Goal: Transaction & Acquisition: Purchase product/service

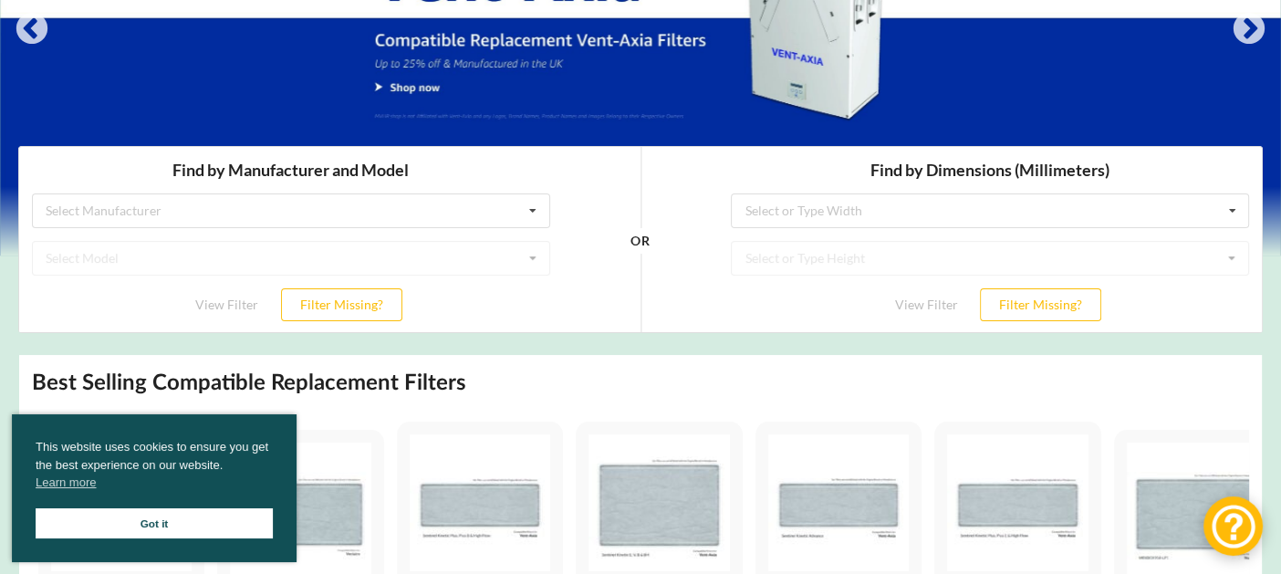
scroll to position [273, 0]
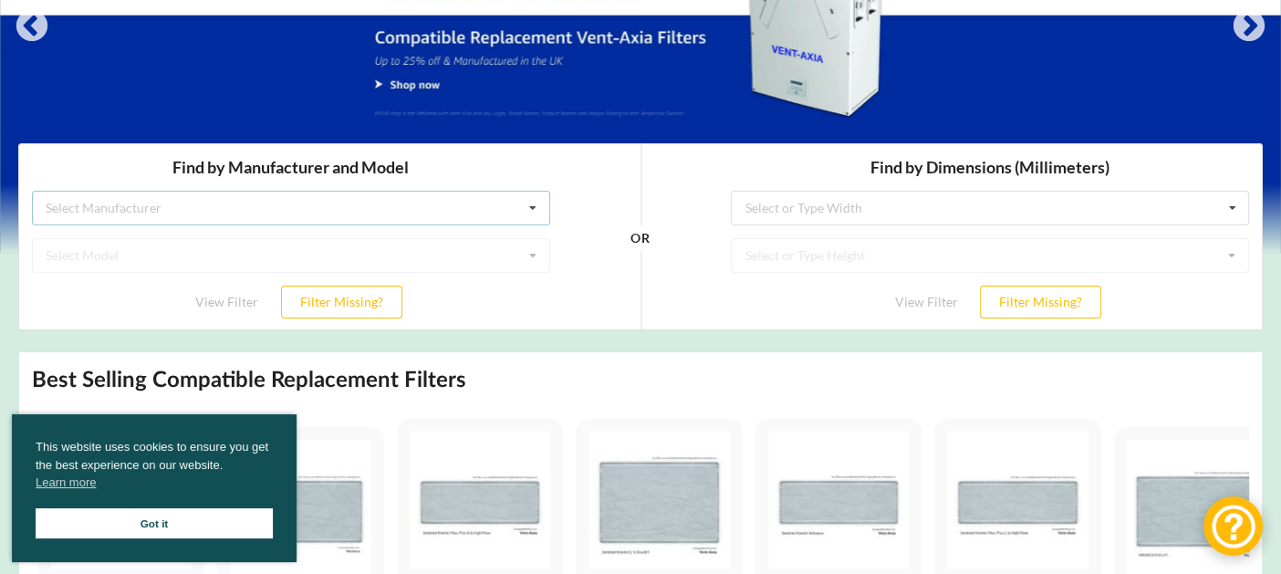
click at [538, 214] on icon at bounding box center [532, 208] width 27 height 34
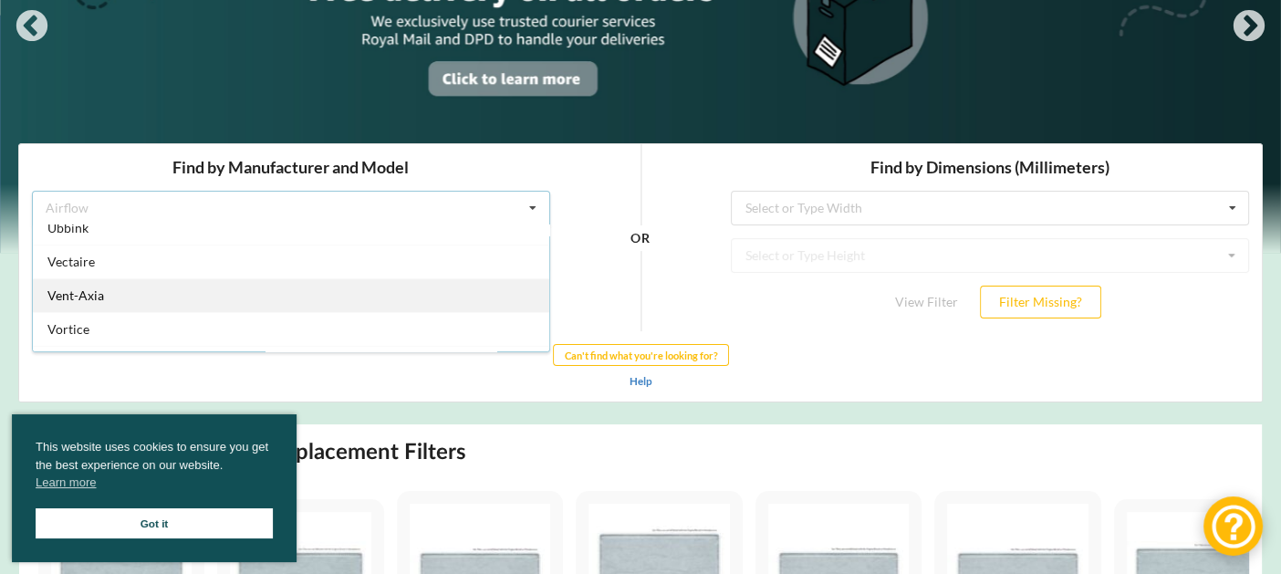
scroll to position [455, 0]
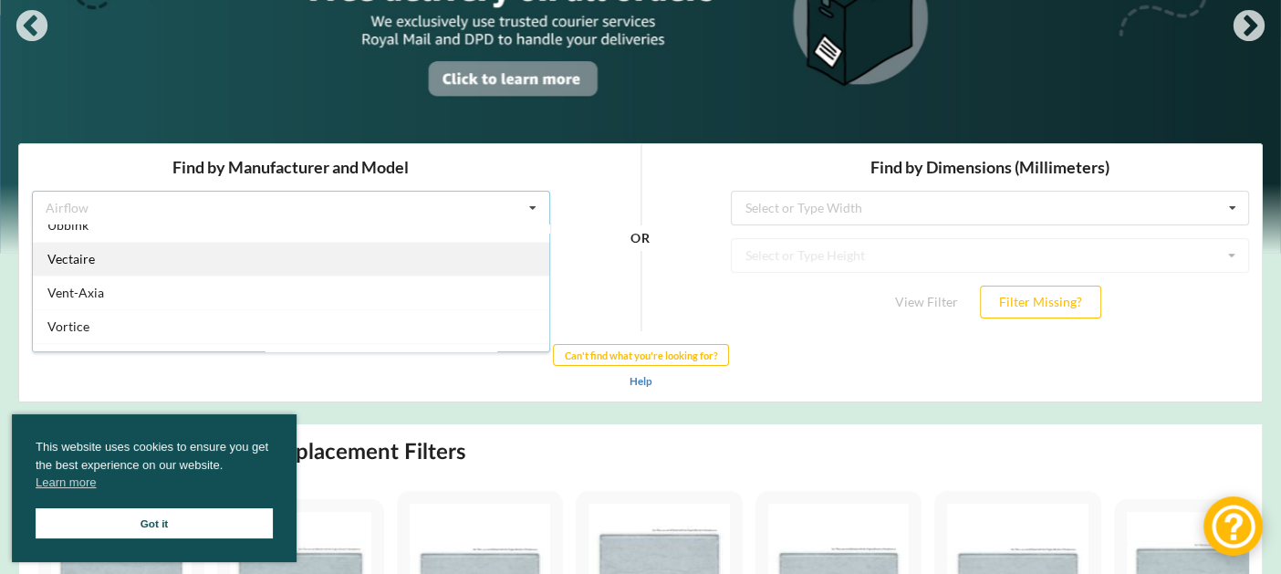
click at [376, 260] on div "Vectaire" at bounding box center [291, 258] width 516 height 34
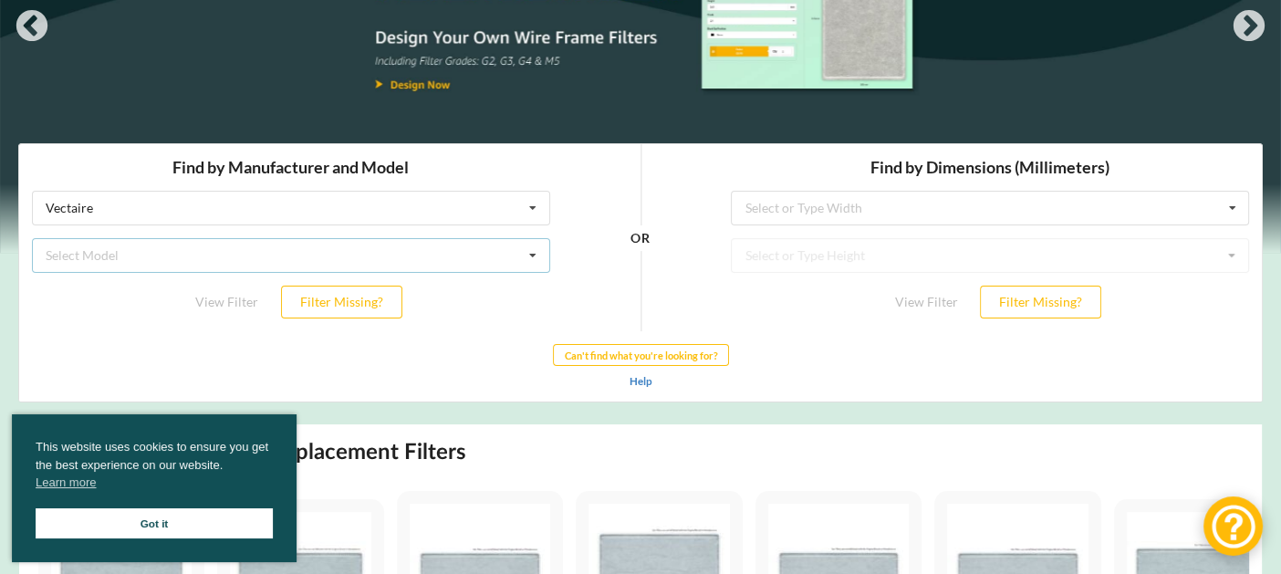
click at [532, 252] on icon at bounding box center [532, 255] width 27 height 34
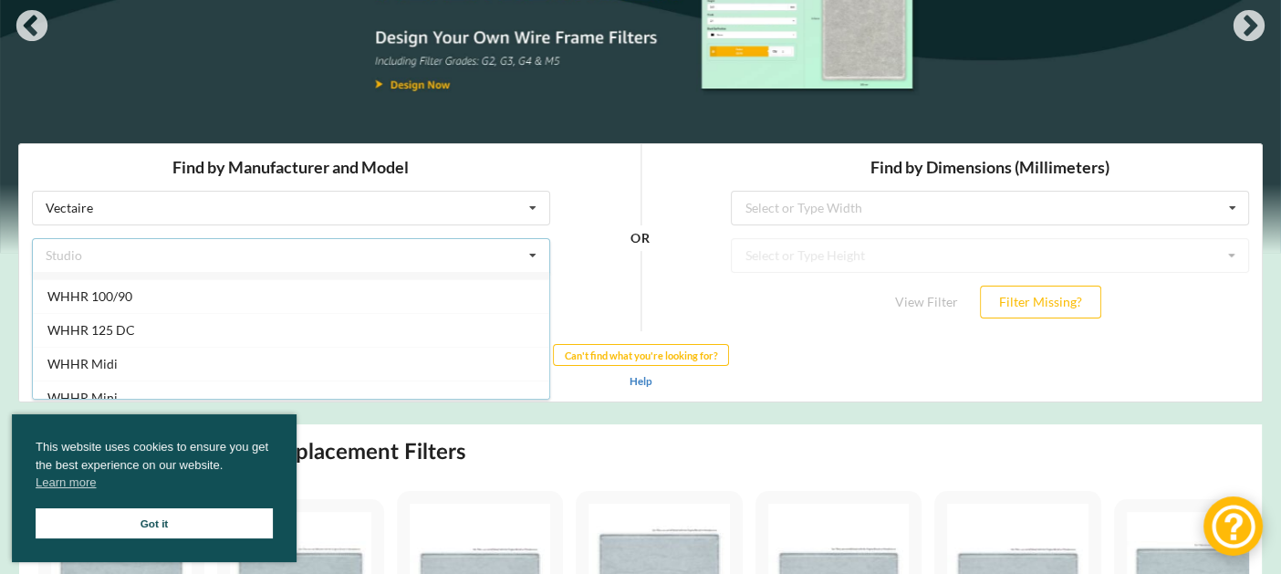
scroll to position [40, 0]
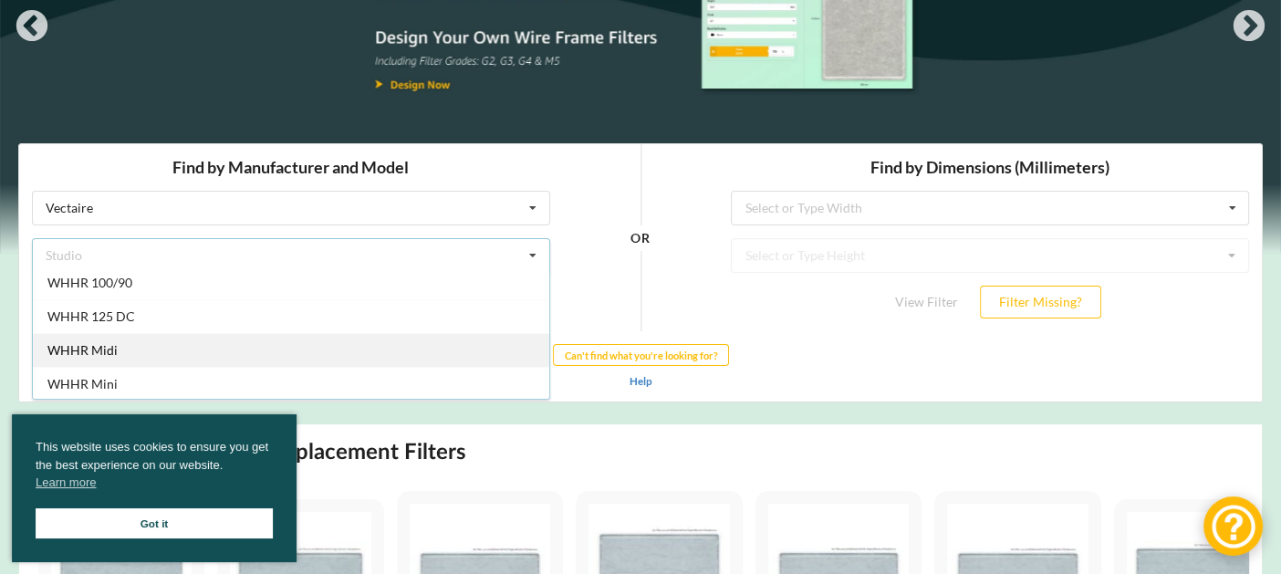
click at [455, 342] on div "WHHR Midi" at bounding box center [291, 349] width 516 height 34
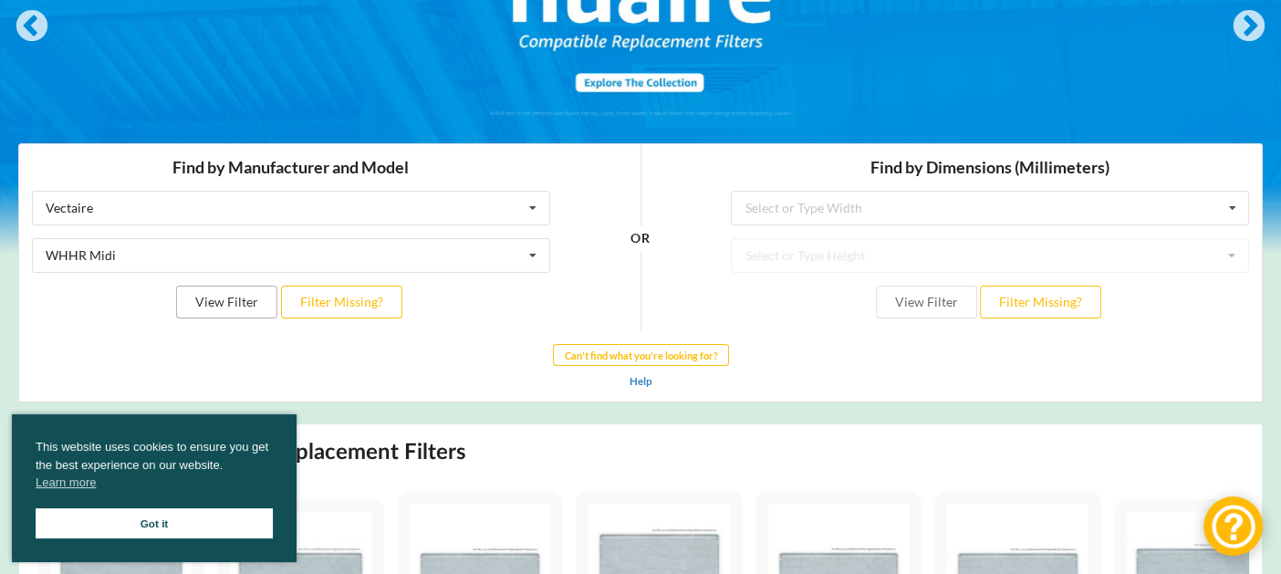
click at [252, 301] on button "View Filter" at bounding box center [226, 301] width 101 height 33
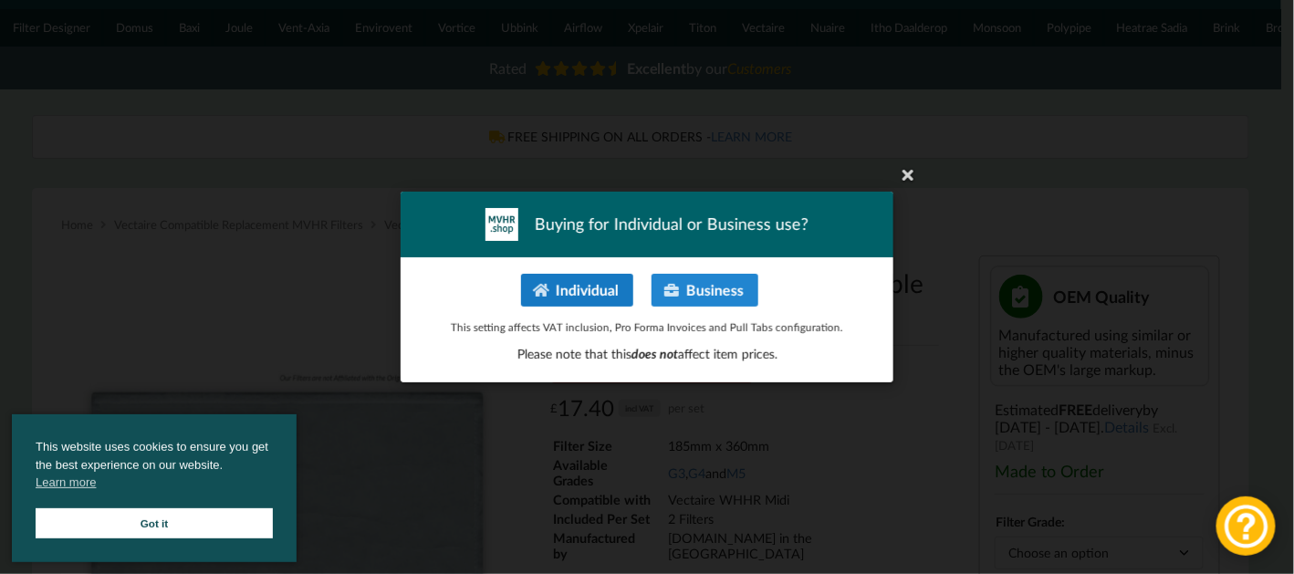
click at [567, 291] on button "Individual" at bounding box center [577, 290] width 112 height 33
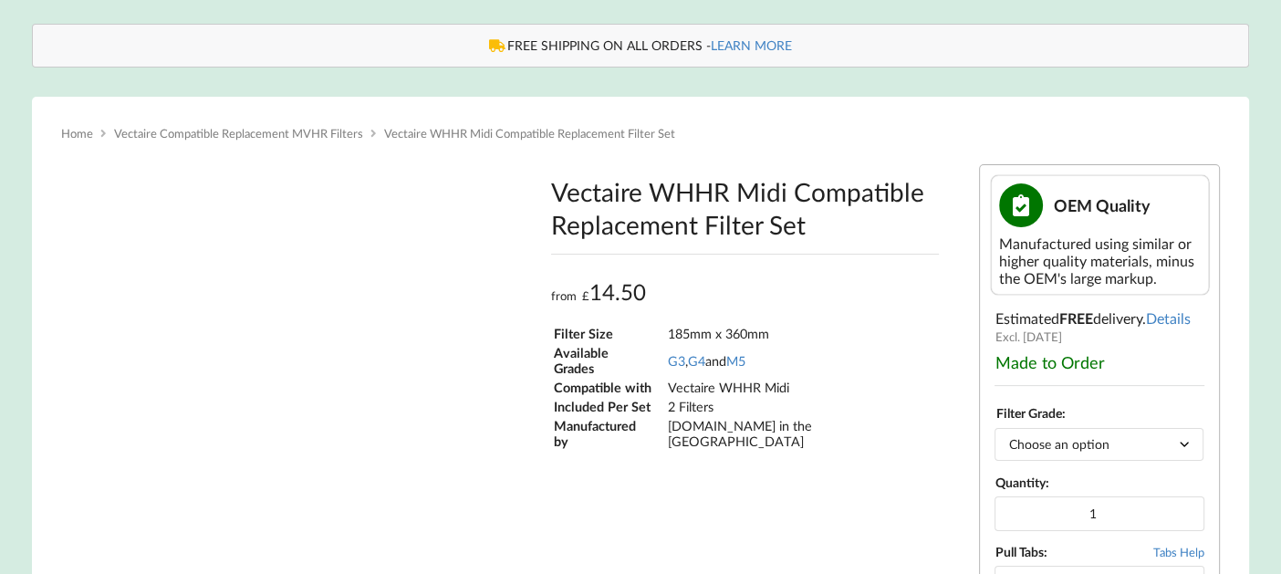
scroll to position [273, 0]
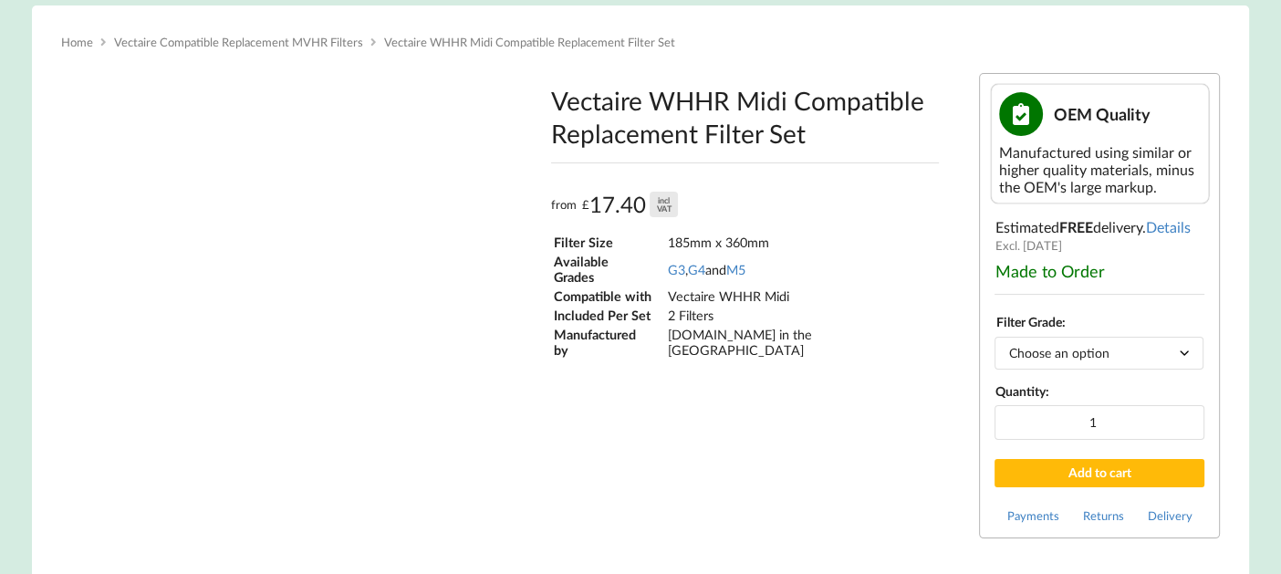
type input "**********"
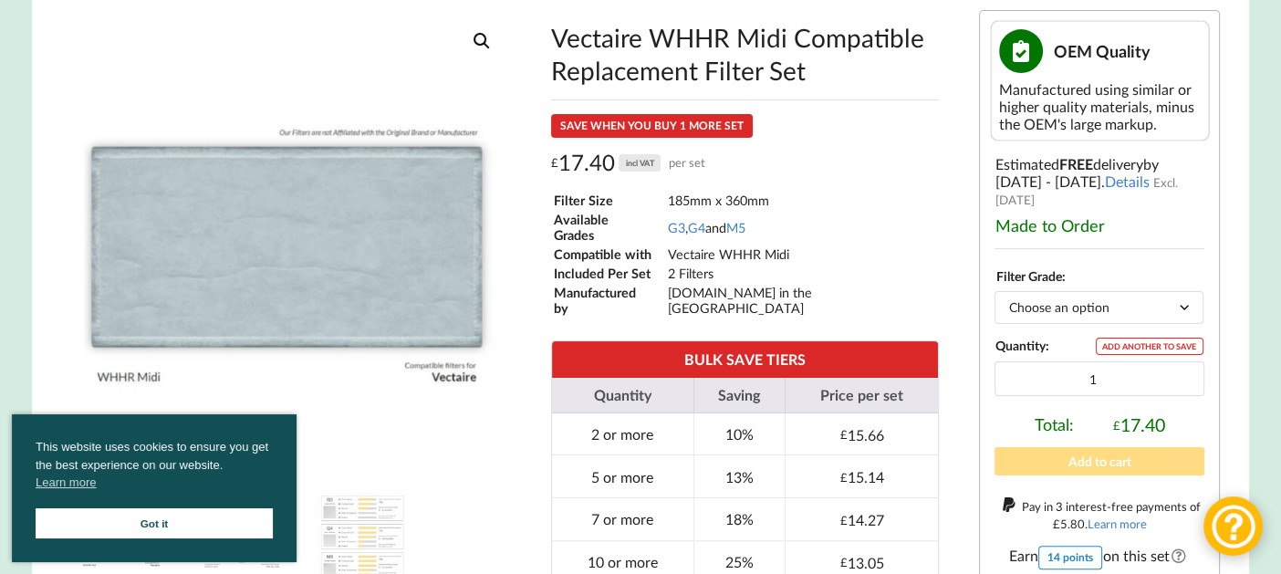
scroll to position [364, 0]
